Goal: Information Seeking & Learning: Stay updated

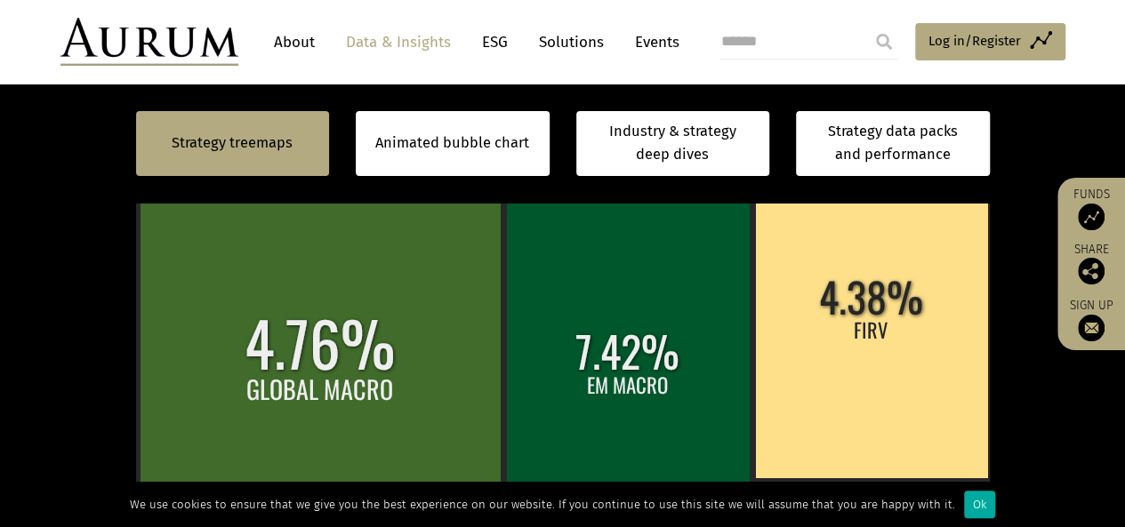
scroll to position [534, 0]
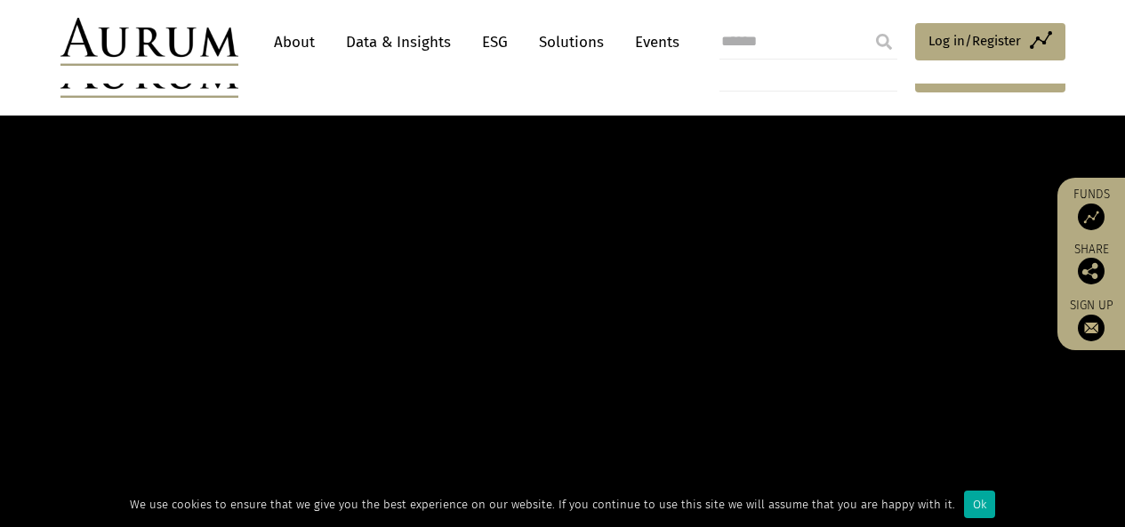
scroll to position [1334, 0]
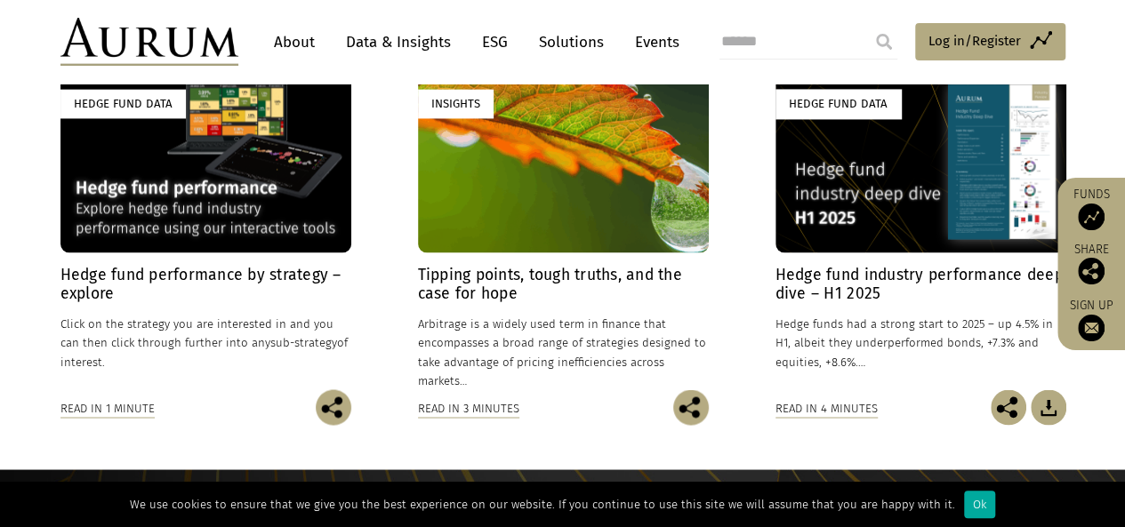
click at [181, 284] on h4 "Hedge fund performance by strategy – explore" at bounding box center [205, 284] width 291 height 37
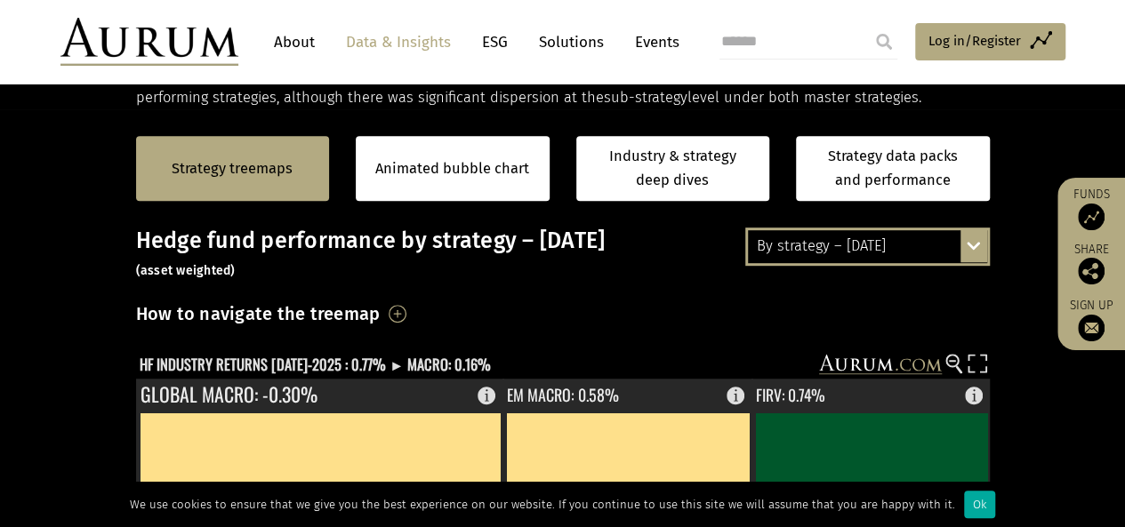
scroll to position [267, 0]
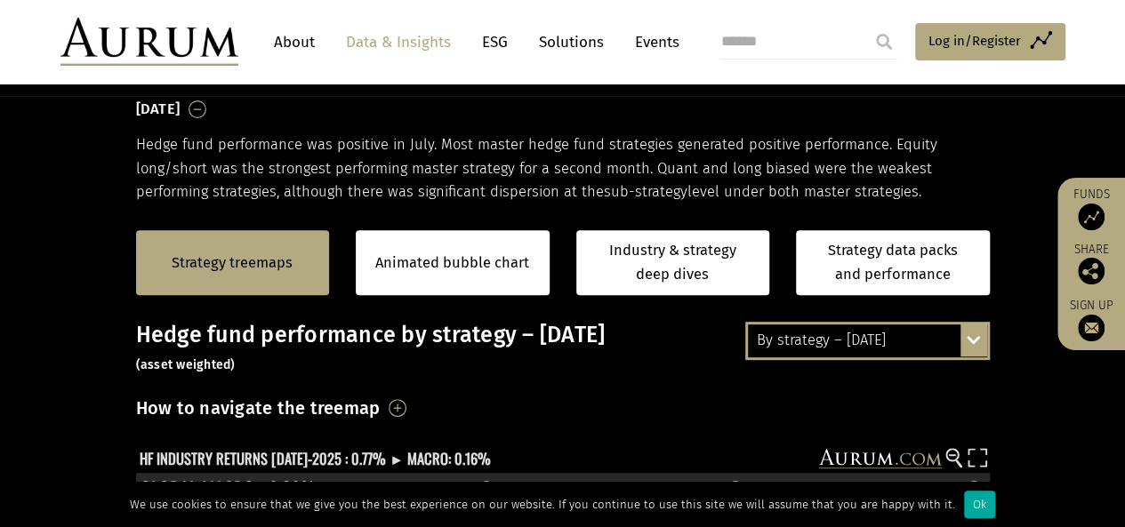
click at [975, 335] on div "By strategy – July 2025 By strategy – July 2025 By strategy – year to date 2016…" at bounding box center [867, 340] width 245 height 37
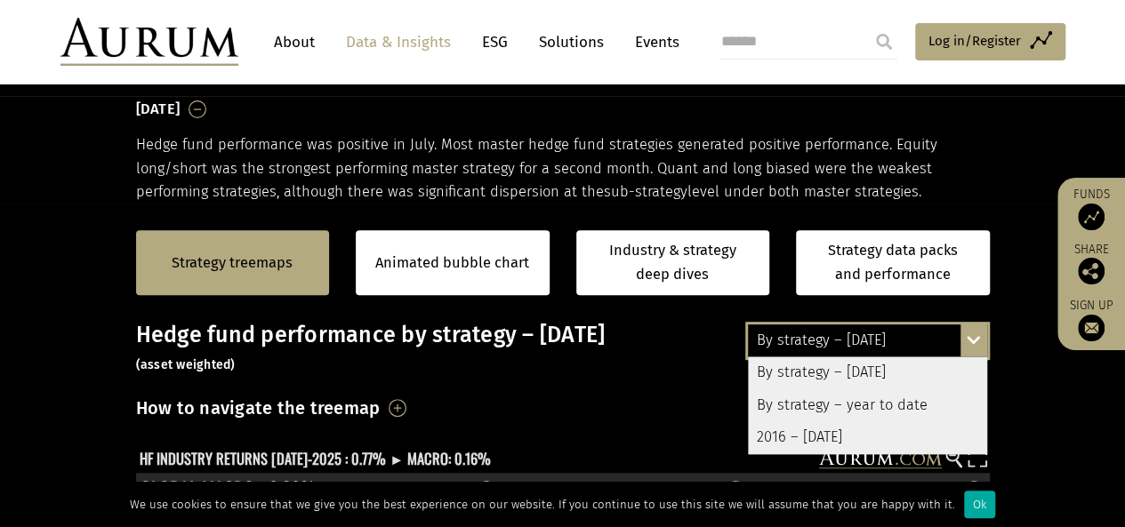
click at [889, 402] on div "By strategy – year to date" at bounding box center [867, 406] width 239 height 32
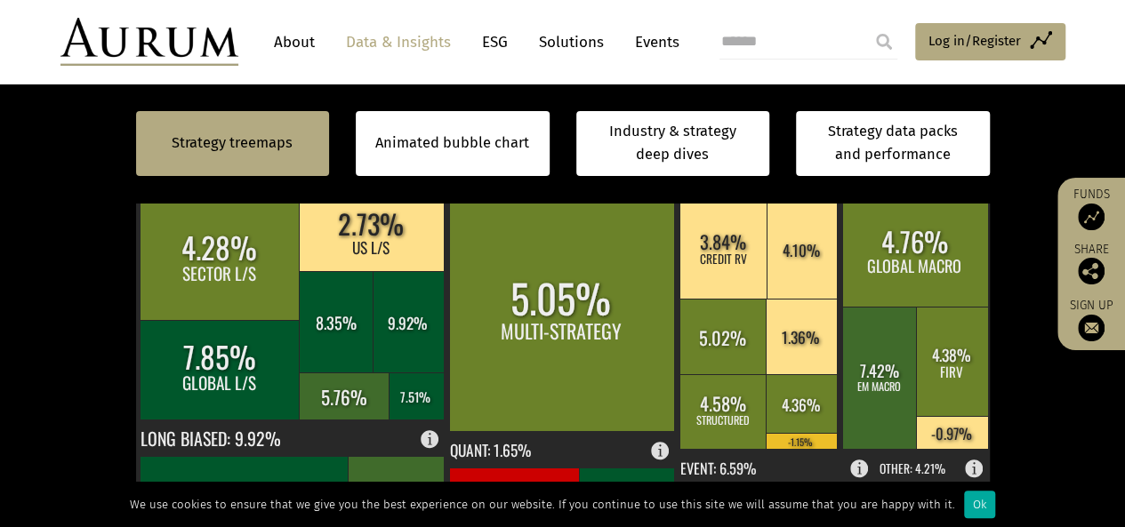
scroll to position [534, 0]
